Goal: Task Accomplishment & Management: Manage account settings

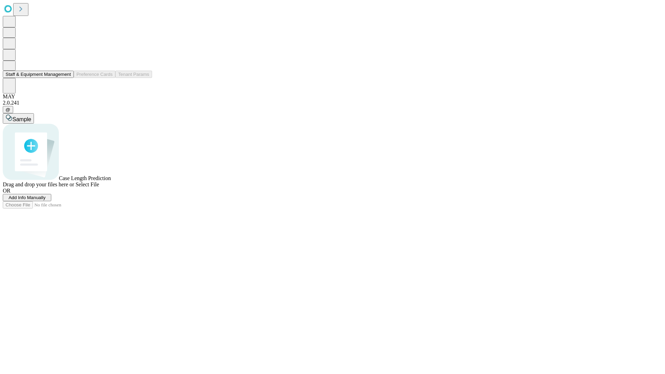
click at [66, 78] on button "Staff & Equipment Management" at bounding box center [38, 74] width 71 height 7
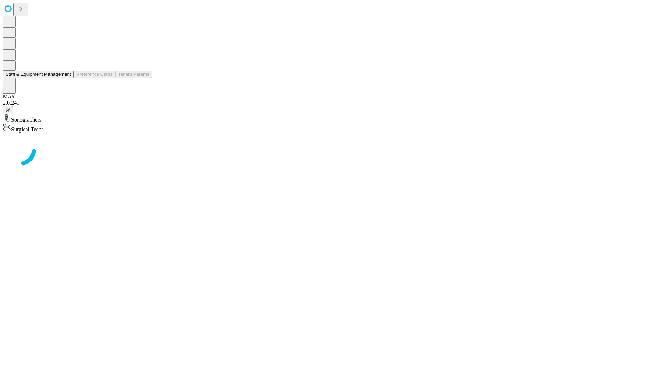
click at [66, 78] on button "Staff & Equipment Management" at bounding box center [38, 74] width 71 height 7
